Goal: Task Accomplishment & Management: Manage account settings

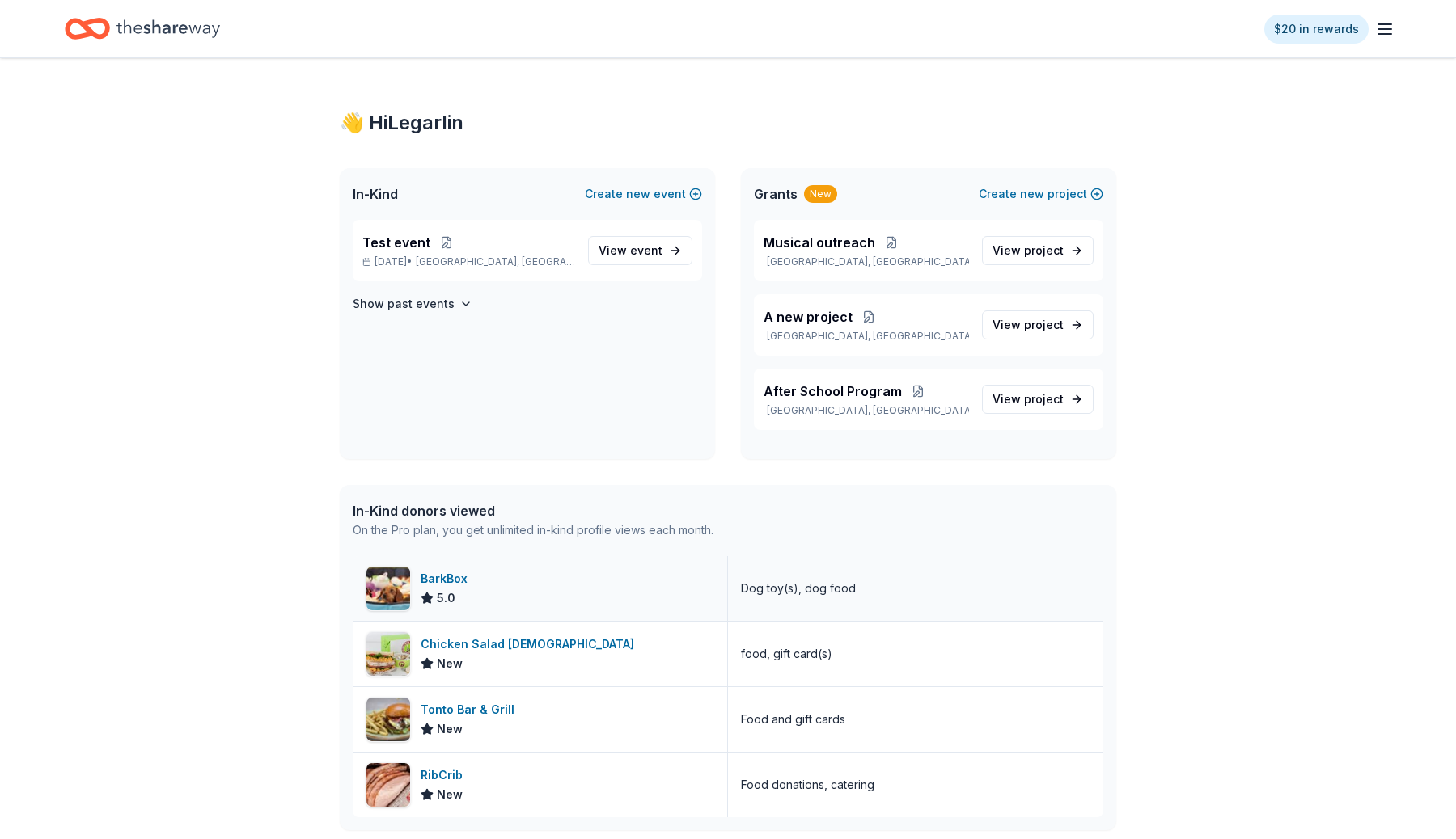
click at [449, 582] on div "BarkBox" at bounding box center [448, 579] width 53 height 19
click at [622, 250] on span "View event" at bounding box center [630, 251] width 64 height 19
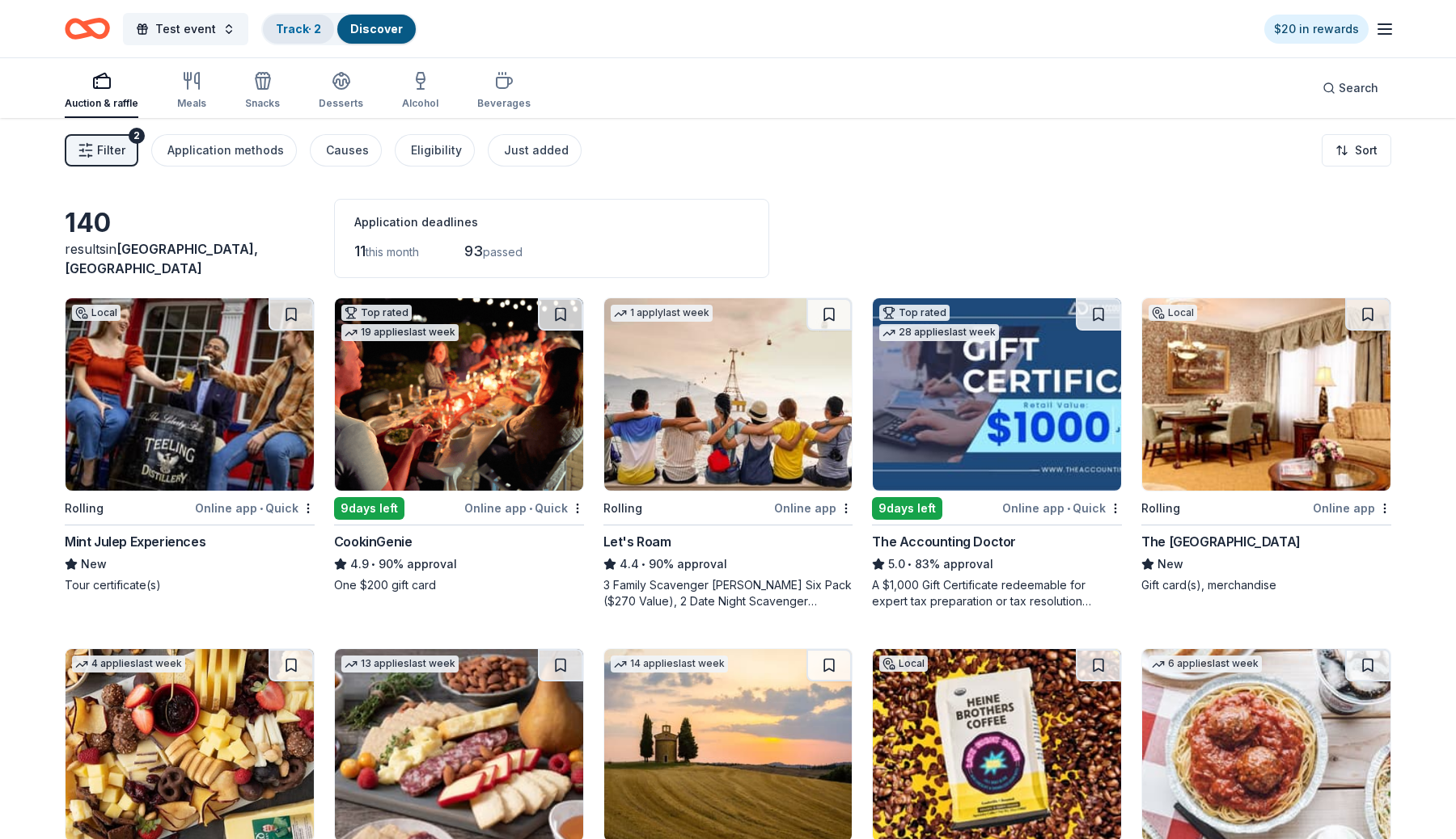
click at [287, 30] on link "Track · 2" at bounding box center [298, 29] width 46 height 13
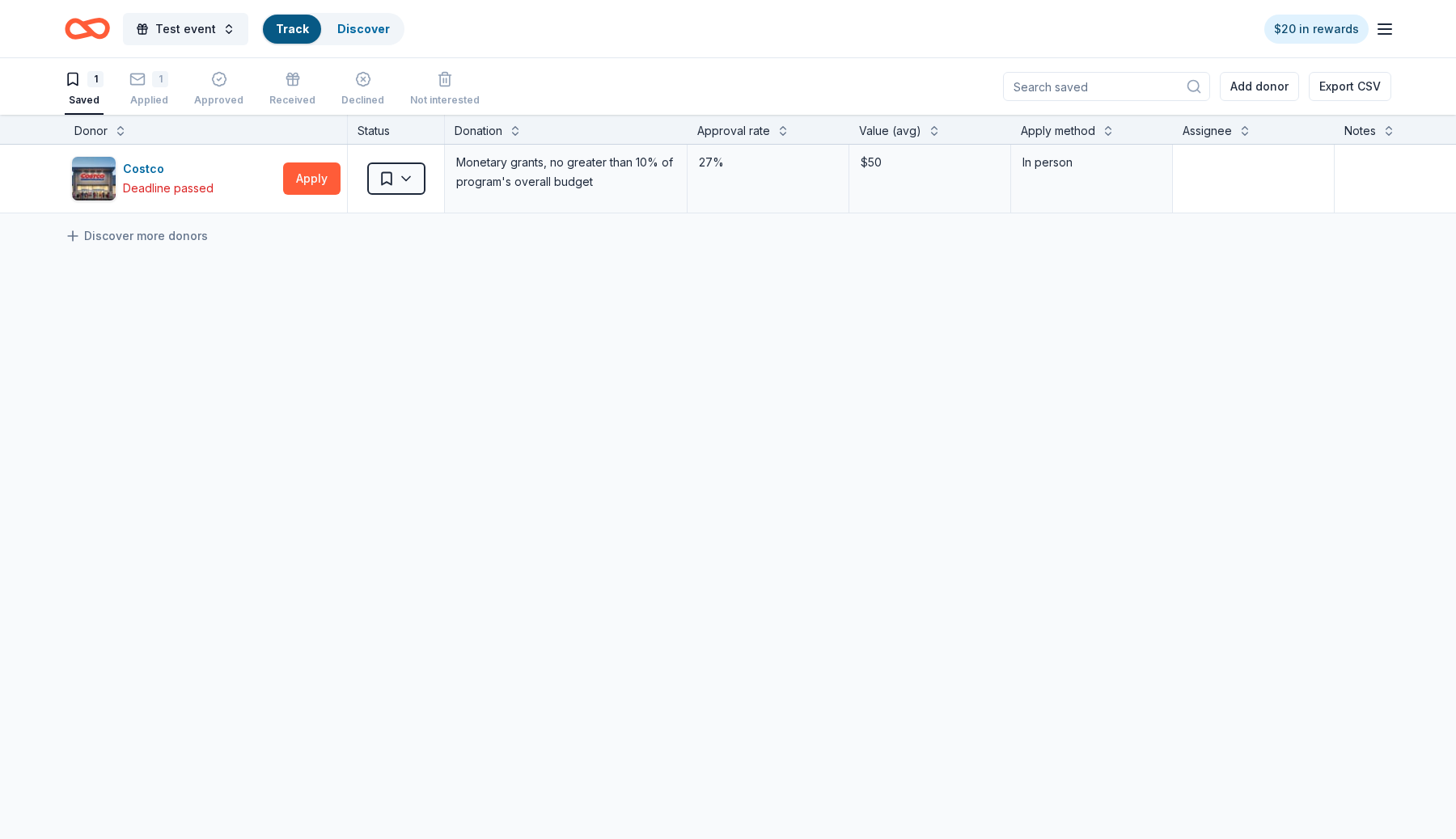
scroll to position [1, 0]
click at [133, 90] on div "1 Applied" at bounding box center [148, 87] width 39 height 35
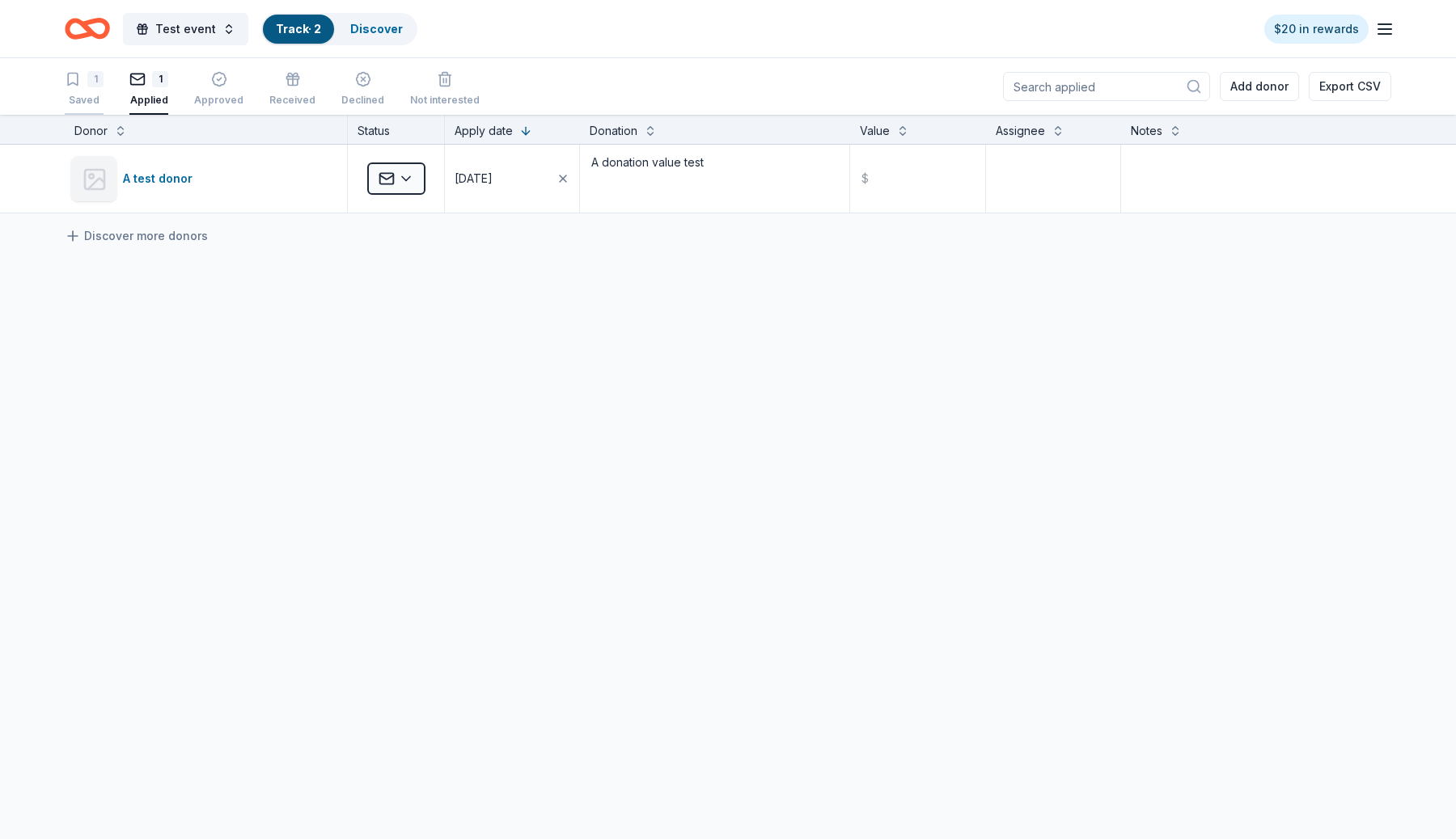
click at [81, 85] on div "1" at bounding box center [84, 79] width 39 height 16
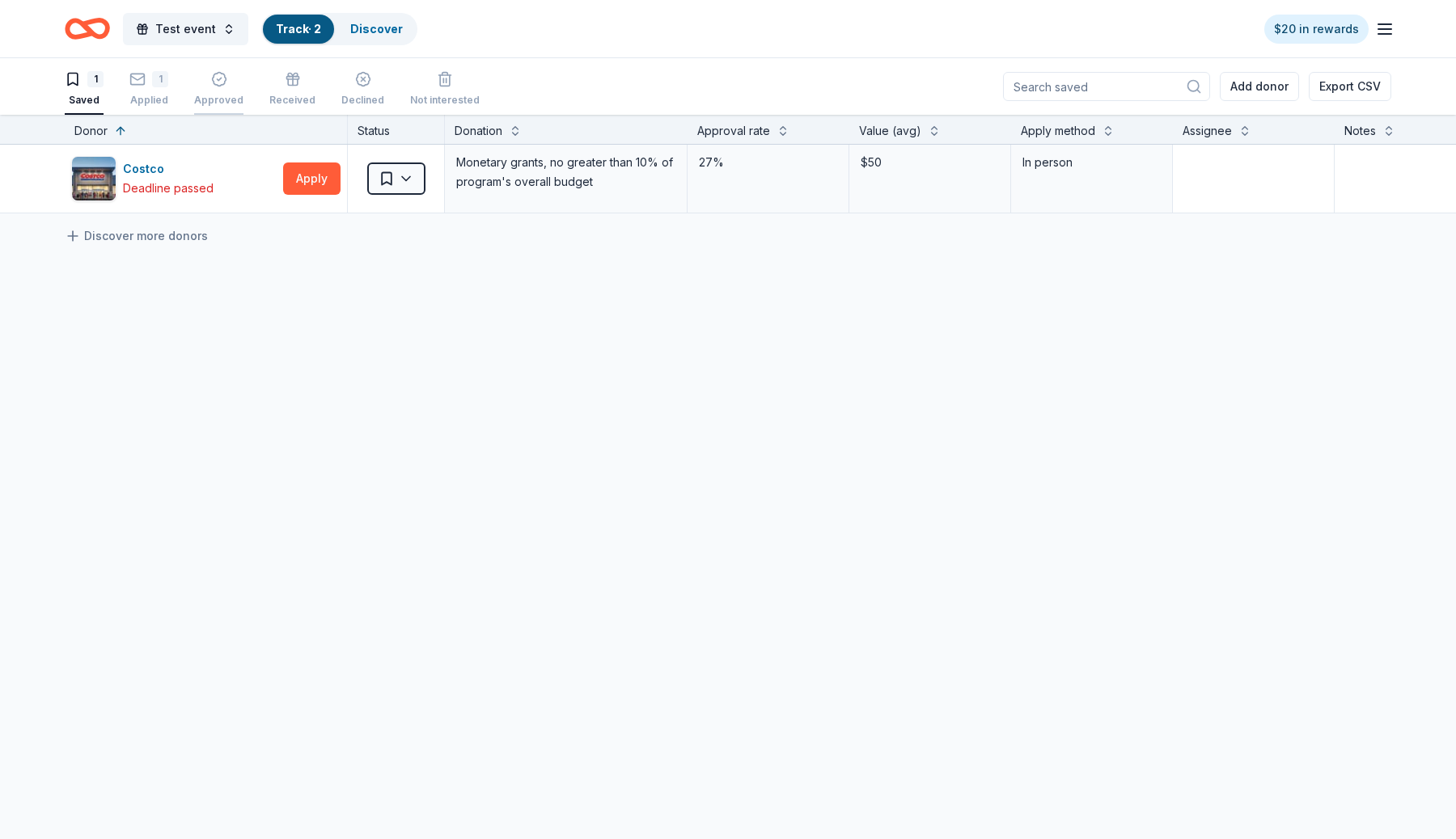
click at [227, 91] on div "Approved" at bounding box center [219, 88] width 49 height 35
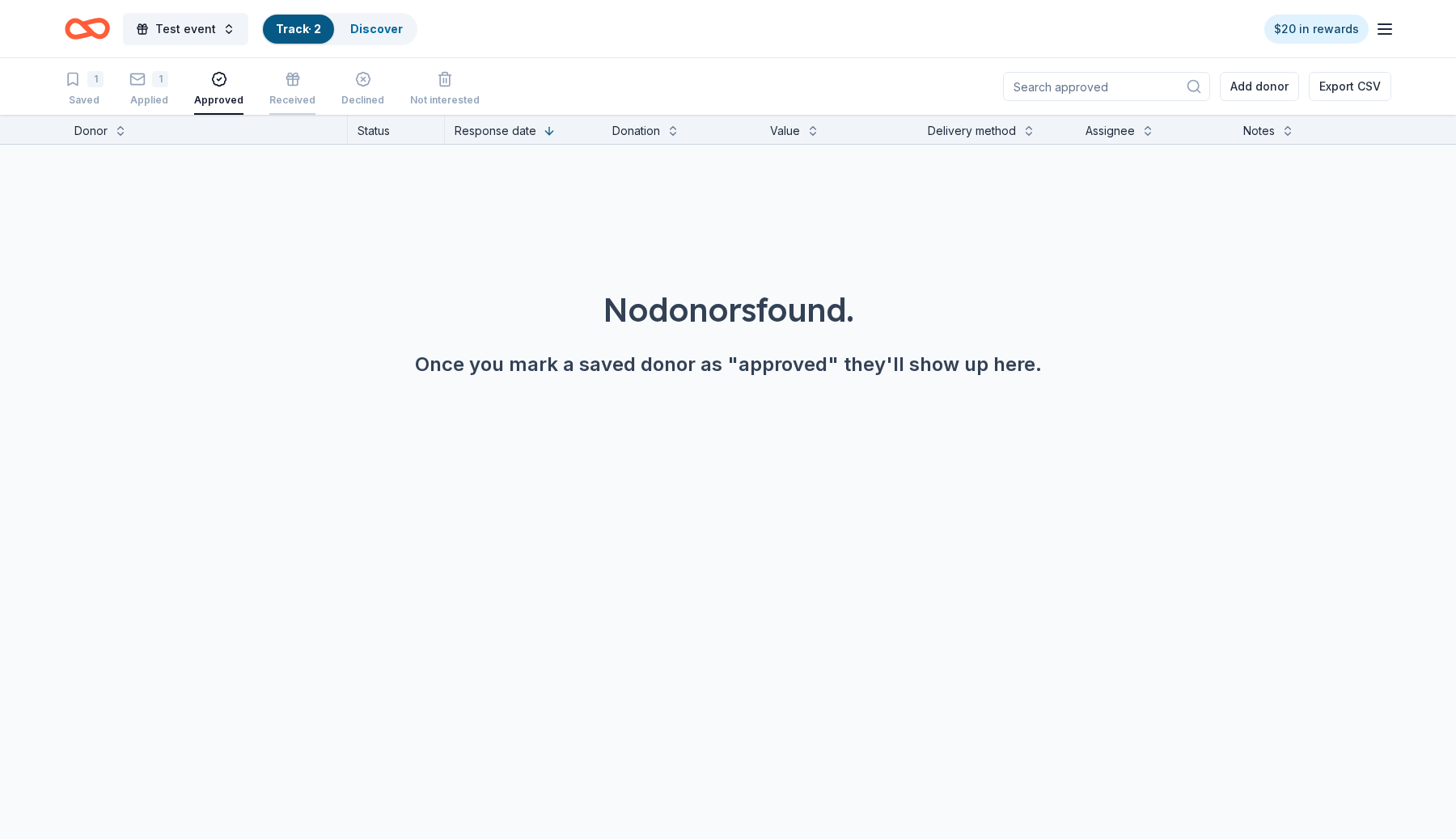
click at [304, 91] on div "Received" at bounding box center [292, 88] width 47 height 35
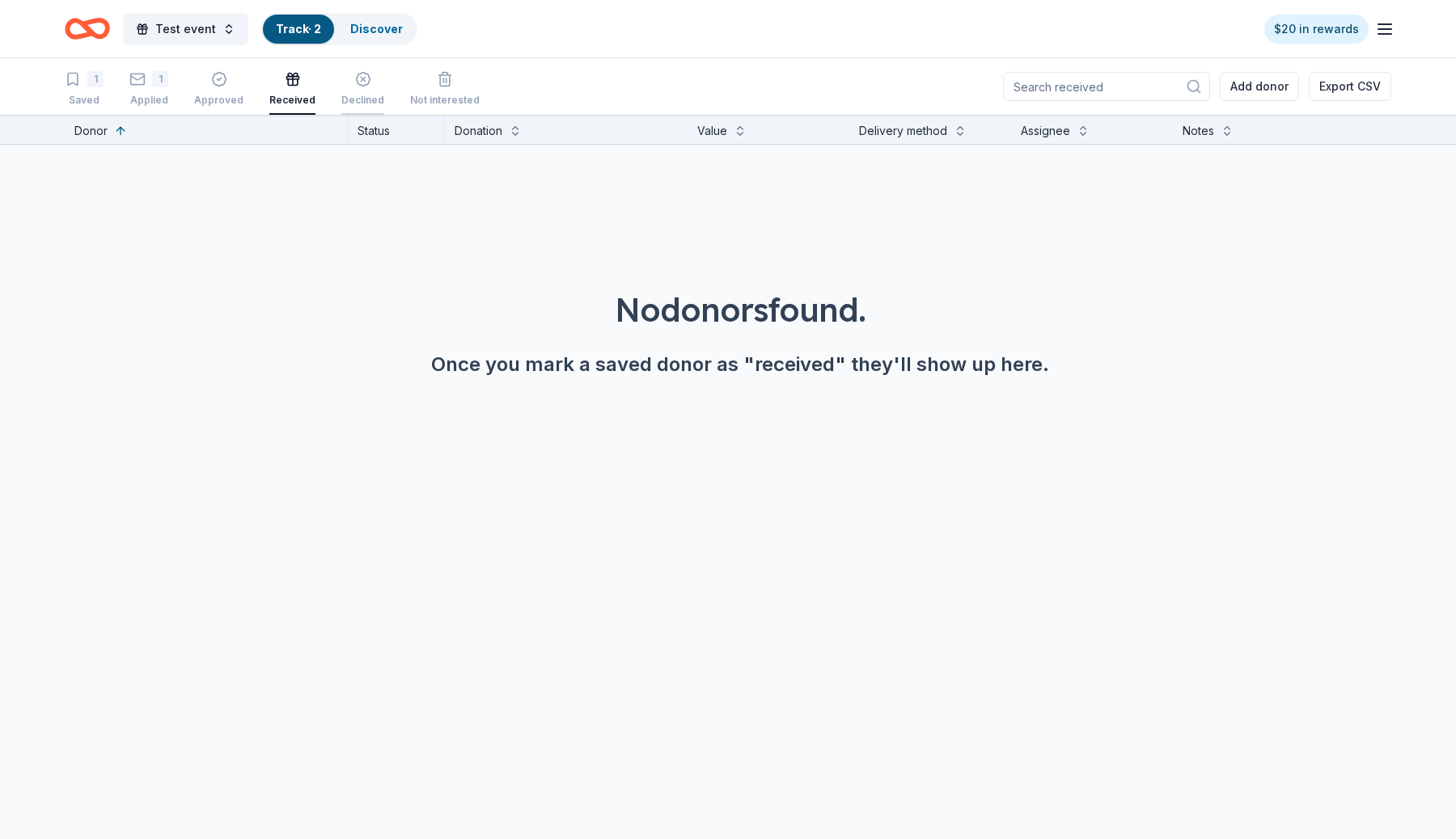
click at [368, 91] on div "Declined" at bounding box center [362, 88] width 43 height 35
click at [455, 92] on div "Not interested" at bounding box center [445, 88] width 69 height 35
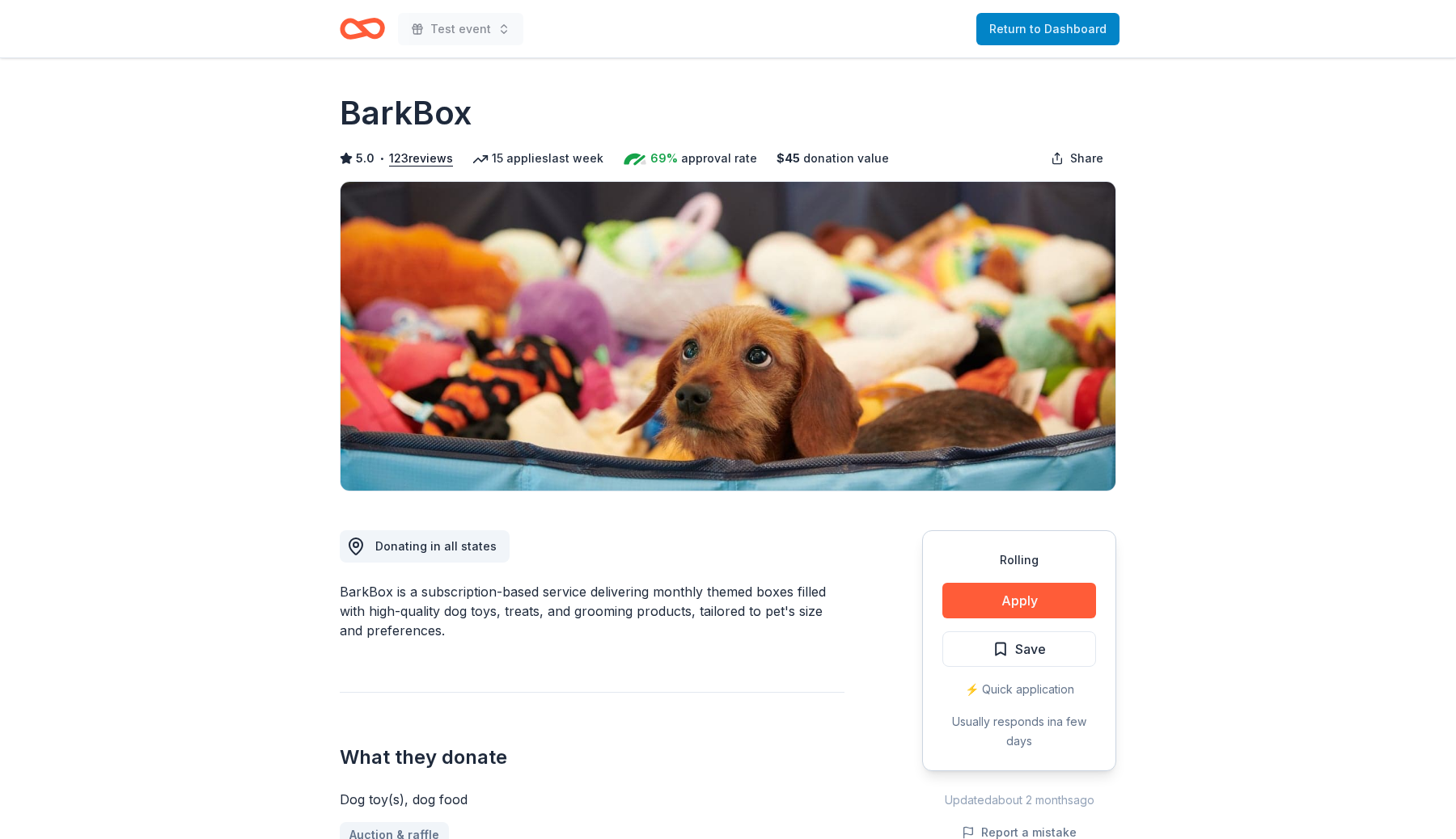
click at [1006, 29] on link "Return to Dashboard" at bounding box center [1047, 29] width 144 height 32
